Goal: Find contact information: Find contact information

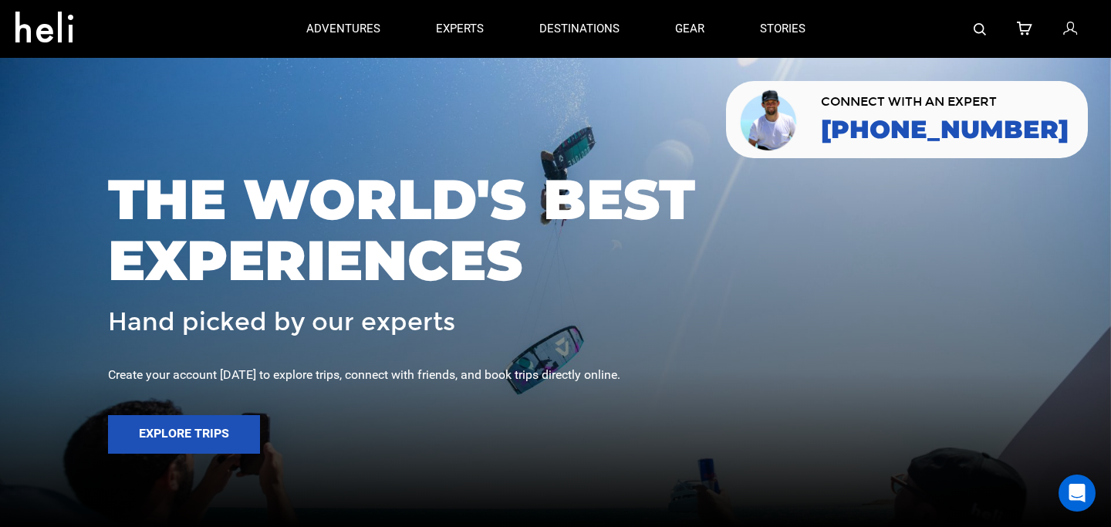
click at [802, 127] on img at bounding box center [770, 119] width 64 height 65
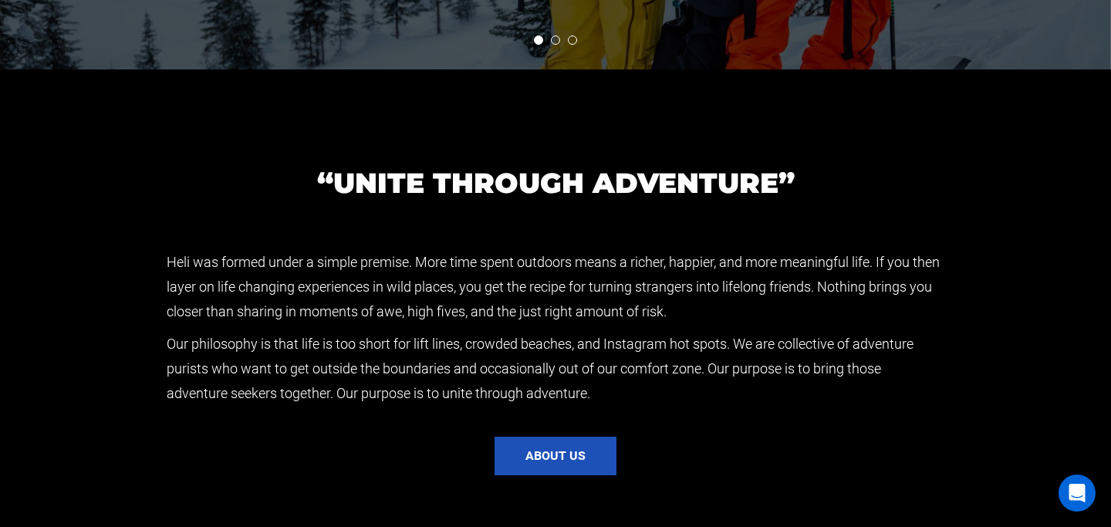
scroll to position [3325, 0]
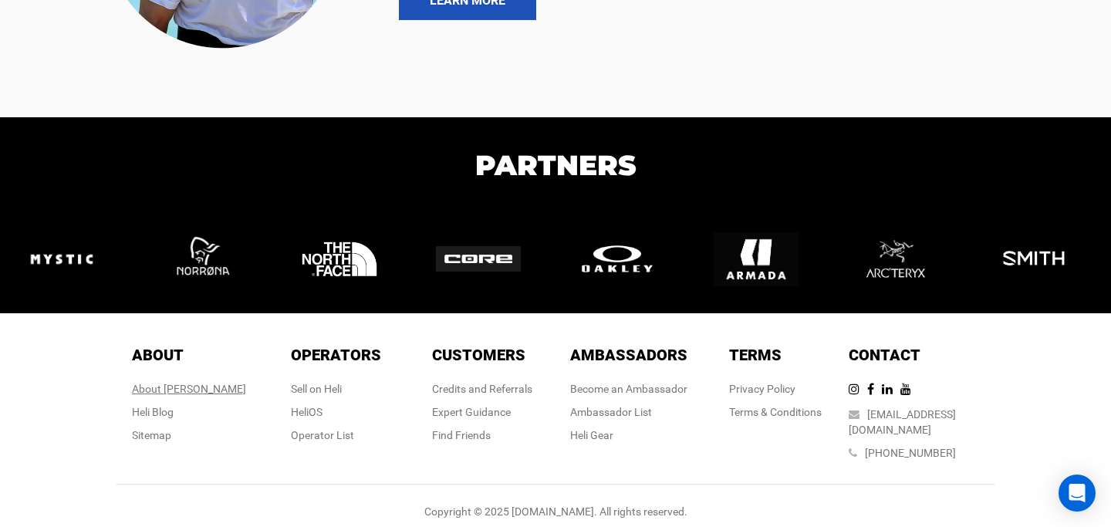
click at [192, 391] on div "About [PERSON_NAME]" at bounding box center [189, 388] width 114 height 15
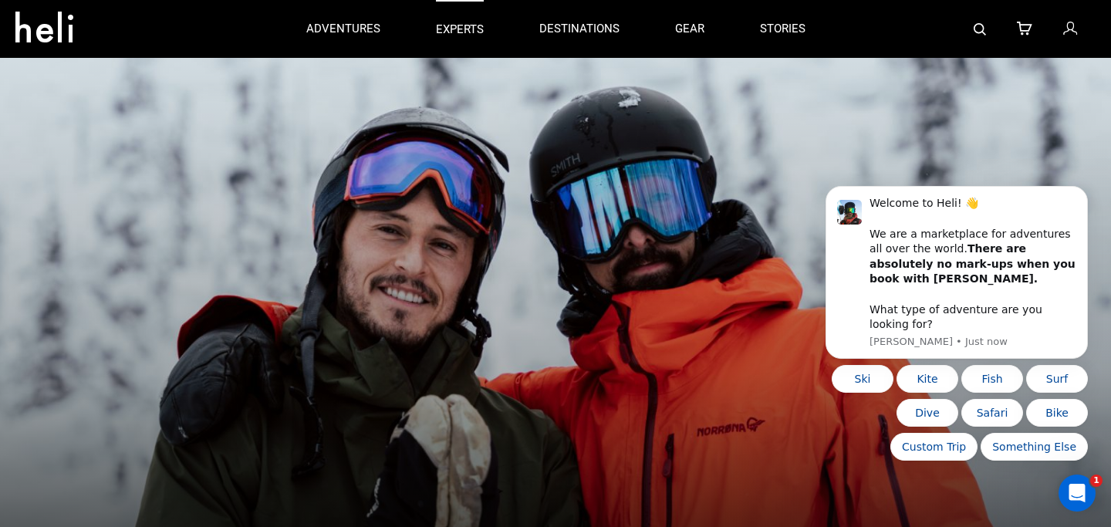
click at [449, 15] on link "experts" at bounding box center [460, 29] width 48 height 58
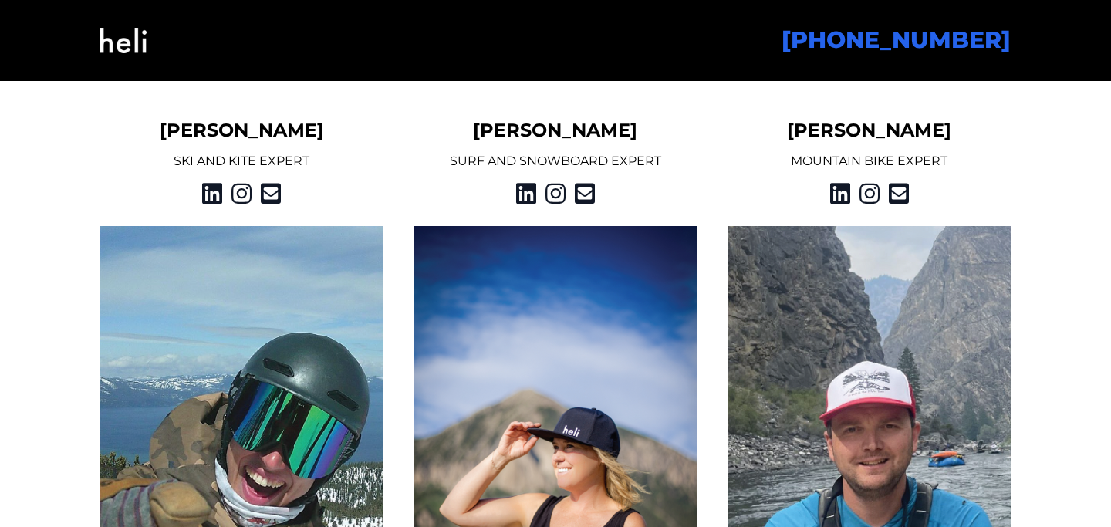
scroll to position [2108, 0]
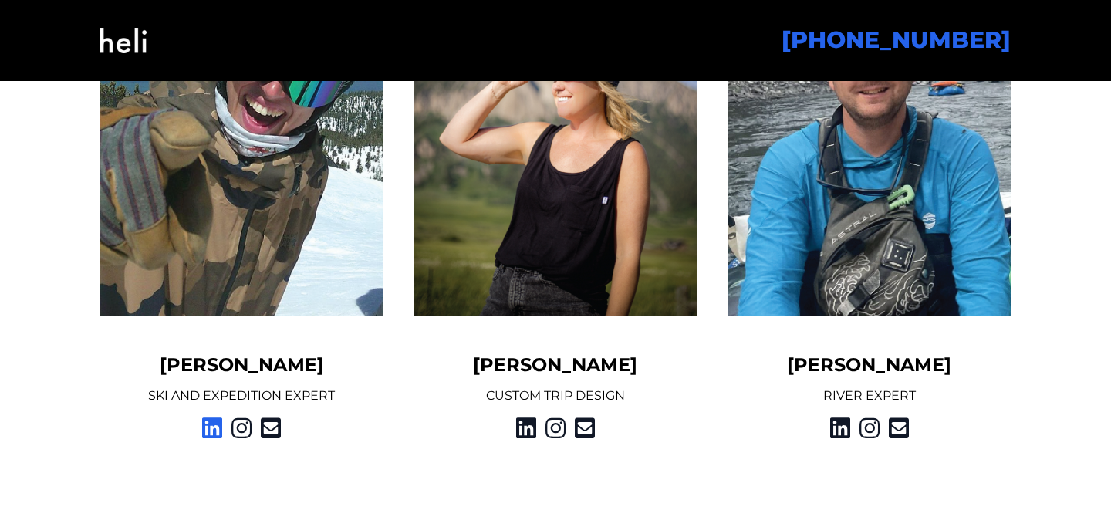
click at [211, 427] on icon at bounding box center [212, 428] width 20 height 28
